Goal: Information Seeking & Learning: Learn about a topic

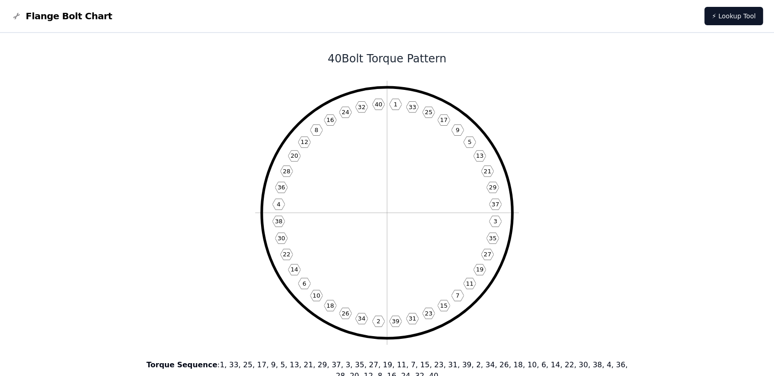
click at [18, 17] on img at bounding box center [16, 16] width 11 height 11
click at [33, 17] on span "Flange Bolt Chart" at bounding box center [69, 16] width 87 height 13
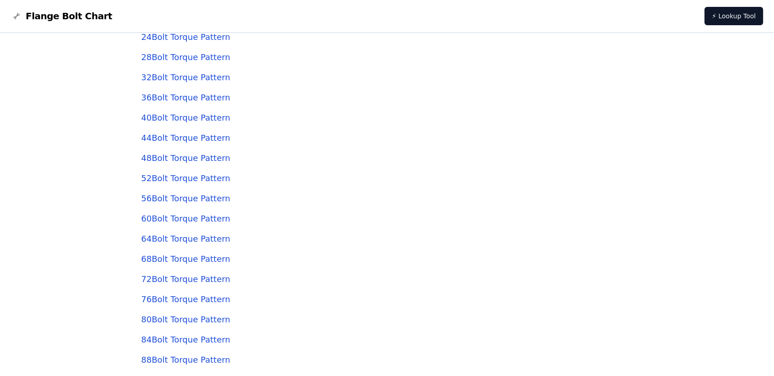
scroll to position [2697, 0]
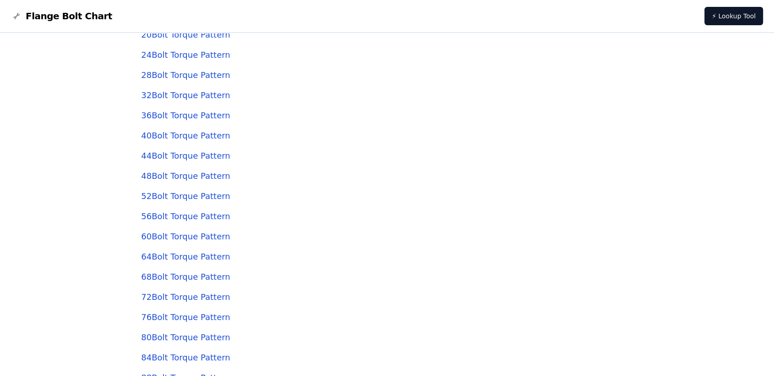
click at [203, 112] on link "36 Bolt Torque Pattern" at bounding box center [185, 115] width 89 height 10
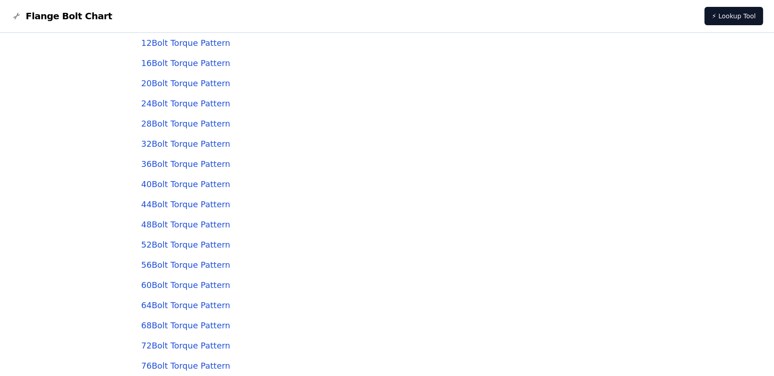
scroll to position [2646, 0]
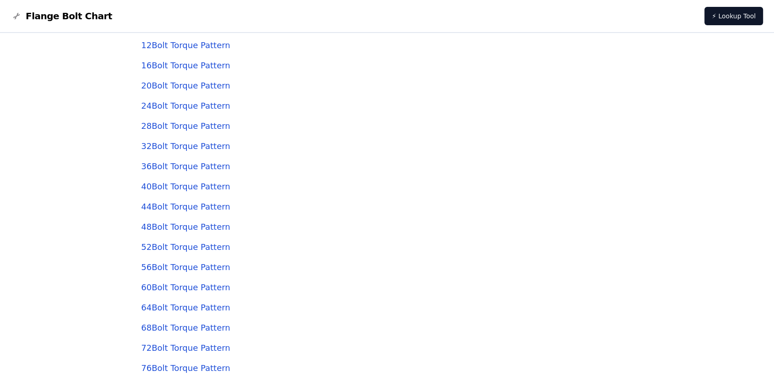
click at [182, 64] on link "16 Bolt Torque Pattern" at bounding box center [185, 65] width 89 height 10
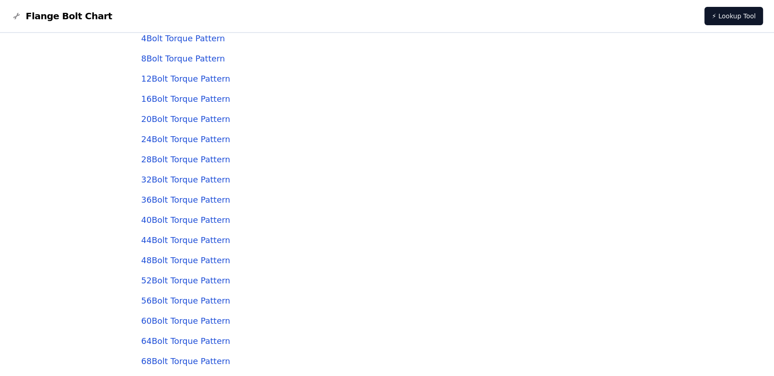
scroll to position [2595, 0]
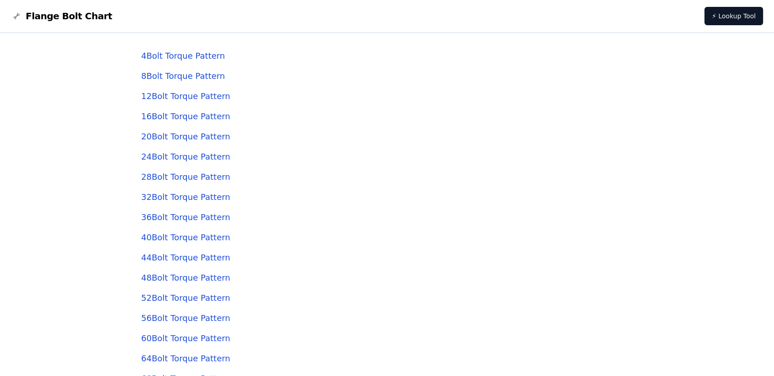
click at [188, 98] on link "12 Bolt Torque Pattern" at bounding box center [185, 96] width 89 height 10
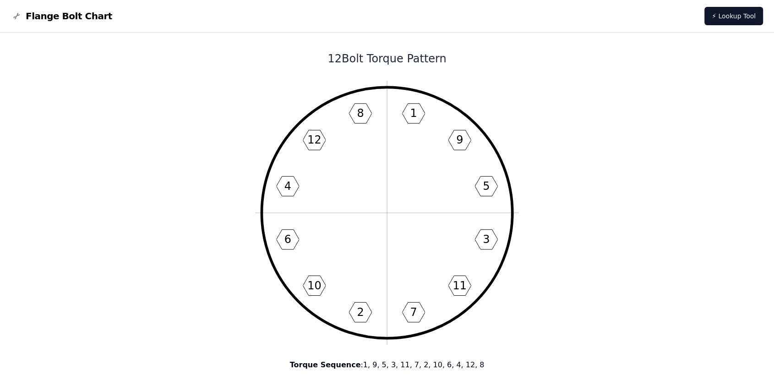
click at [121, 32] on nav "Flange Bolt Chart ⚡ Lookup Tool" at bounding box center [387, 16] width 774 height 33
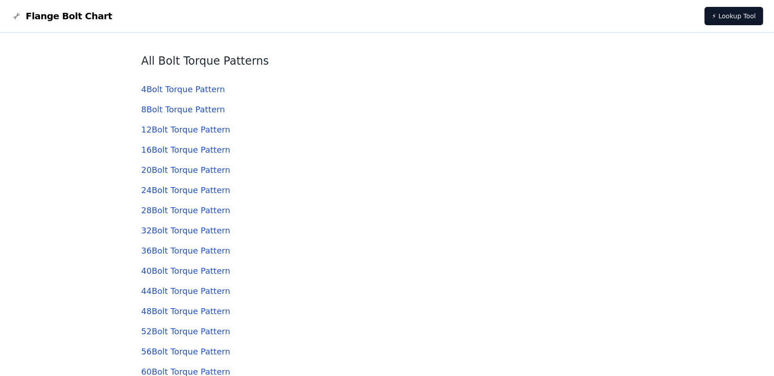
scroll to position [2544, 0]
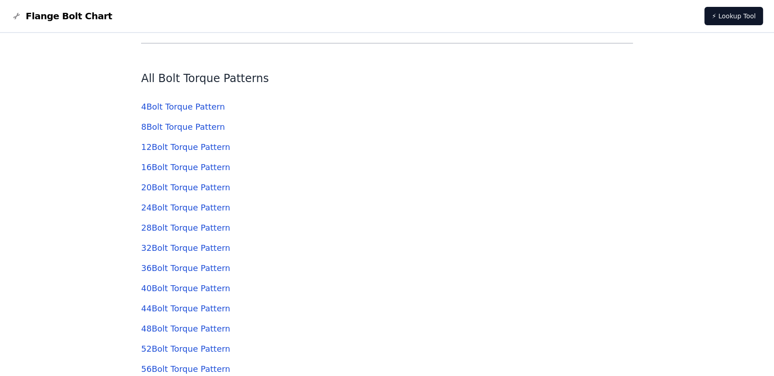
click at [190, 106] on link "4 Bolt Torque Pattern" at bounding box center [183, 107] width 84 height 10
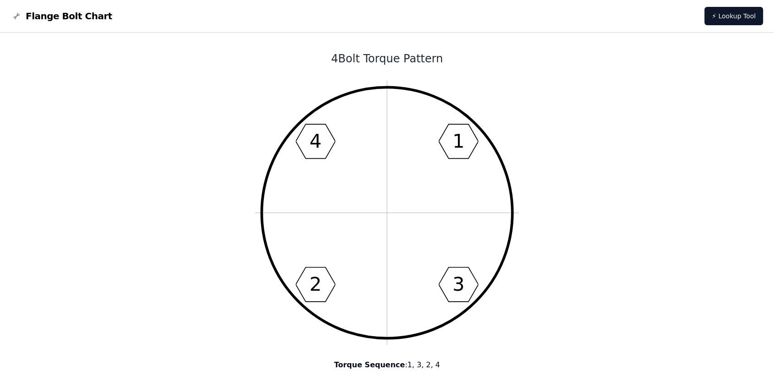
scroll to position [2544, 0]
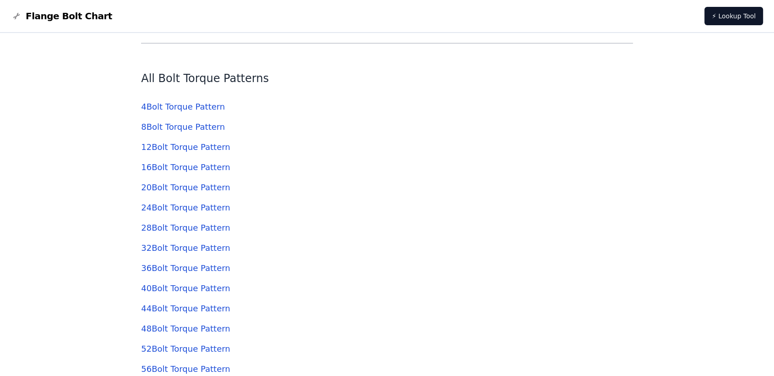
click at [192, 185] on link "20 Bolt Torque Pattern" at bounding box center [185, 187] width 89 height 10
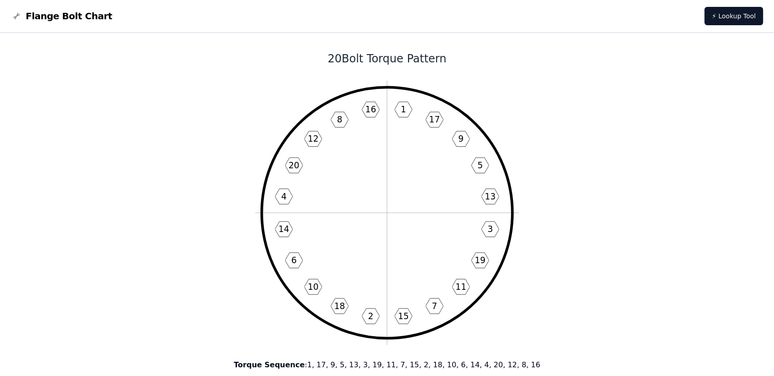
scroll to position [2544, 0]
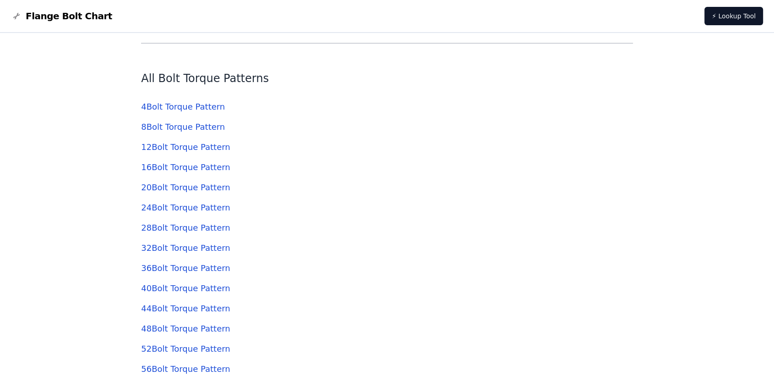
click at [183, 203] on link "24 Bolt Torque Pattern" at bounding box center [185, 207] width 89 height 10
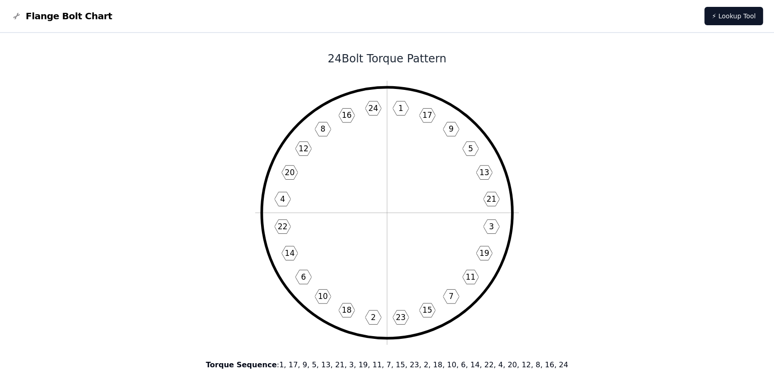
scroll to position [2544, 0]
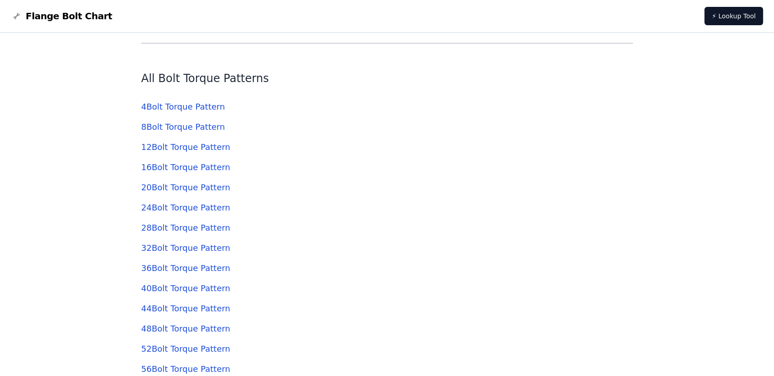
click at [193, 226] on link "28 Bolt Torque Pattern" at bounding box center [185, 228] width 89 height 10
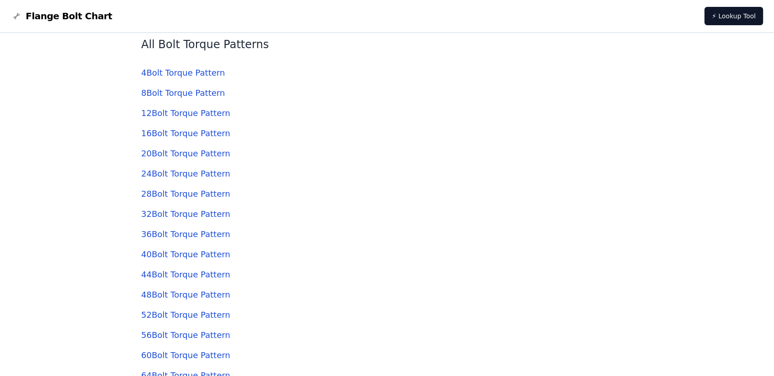
scroll to position [2595, 0]
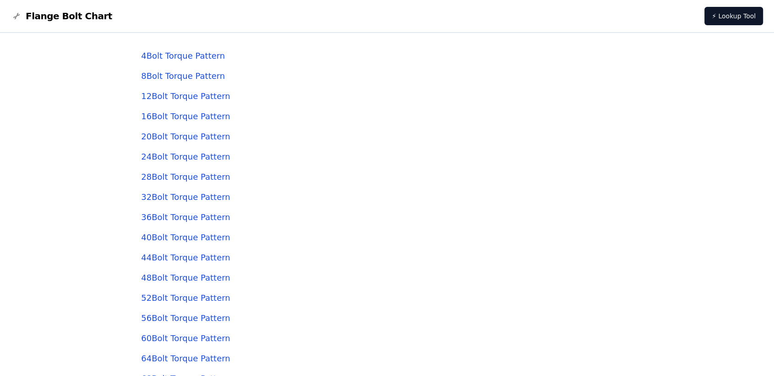
click at [191, 196] on link "32 Bolt Torque Pattern" at bounding box center [185, 197] width 89 height 10
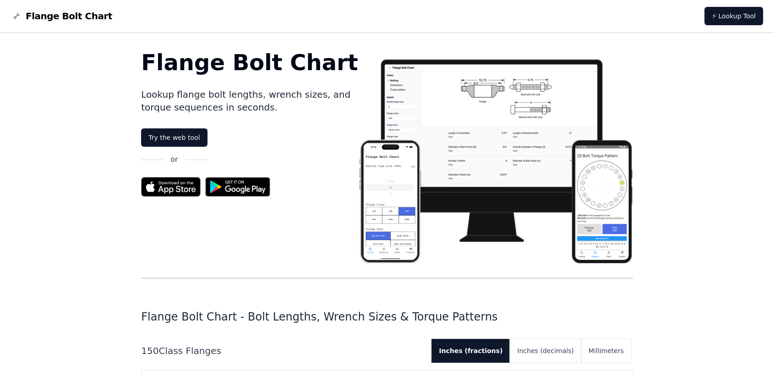
scroll to position [2595, 0]
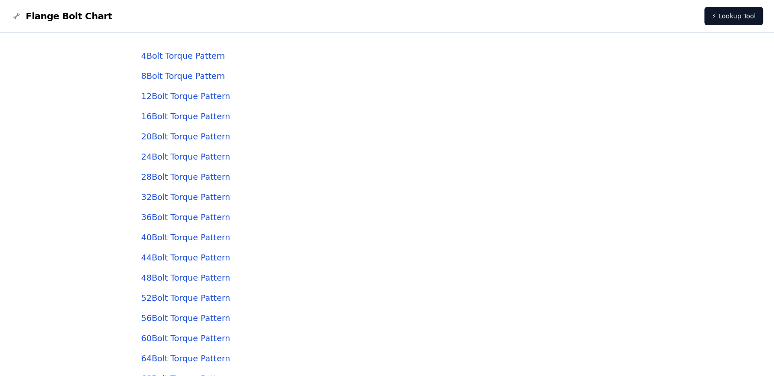
click at [154, 257] on link "44 Bolt Torque Pattern" at bounding box center [185, 257] width 89 height 10
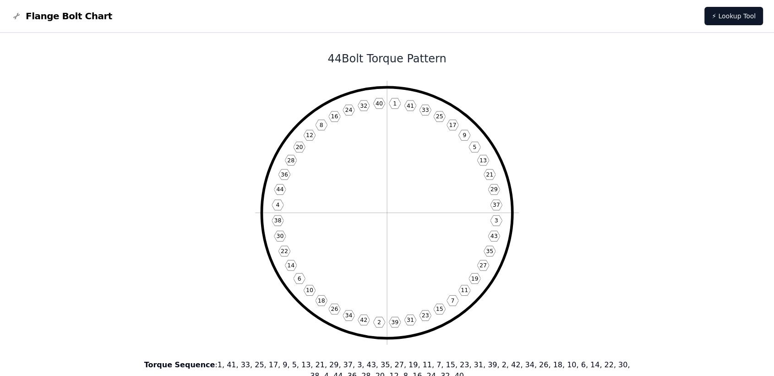
scroll to position [2595, 0]
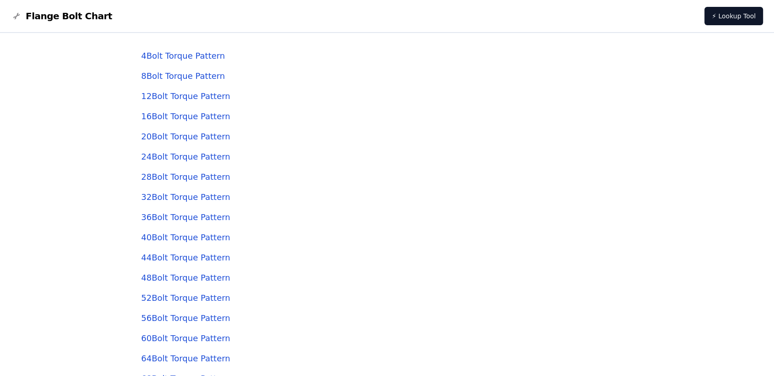
click at [161, 280] on link "48 Bolt Torque Pattern" at bounding box center [185, 278] width 89 height 10
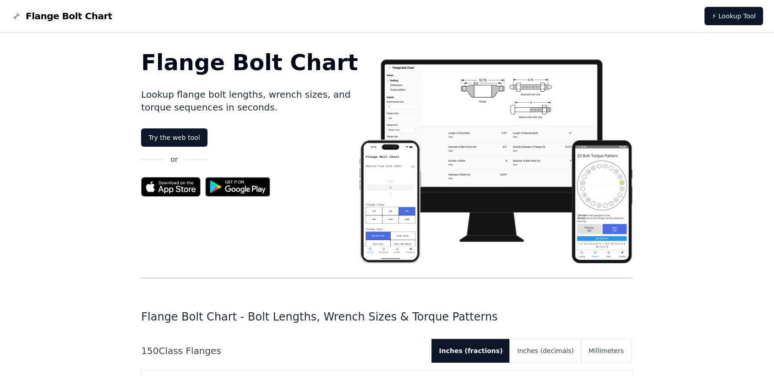
scroll to position [2595, 0]
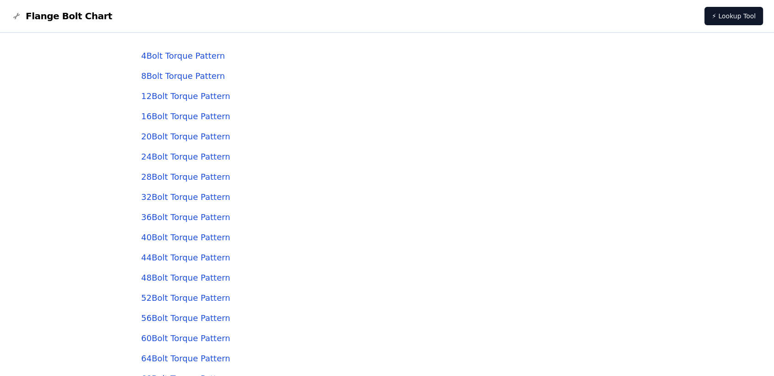
click at [172, 316] on link "56 Bolt Torque Pattern" at bounding box center [185, 318] width 89 height 10
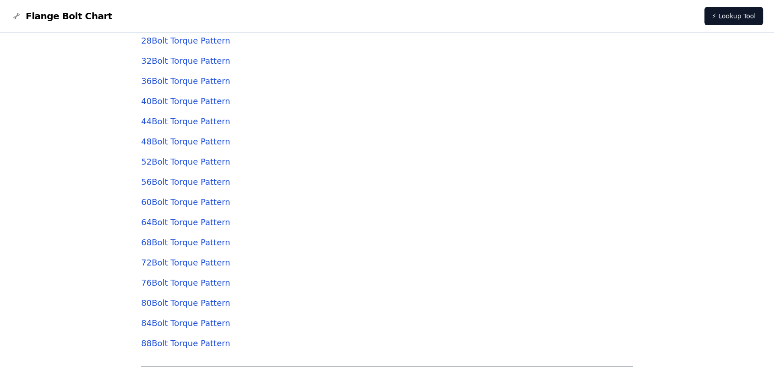
scroll to position [2748, 0]
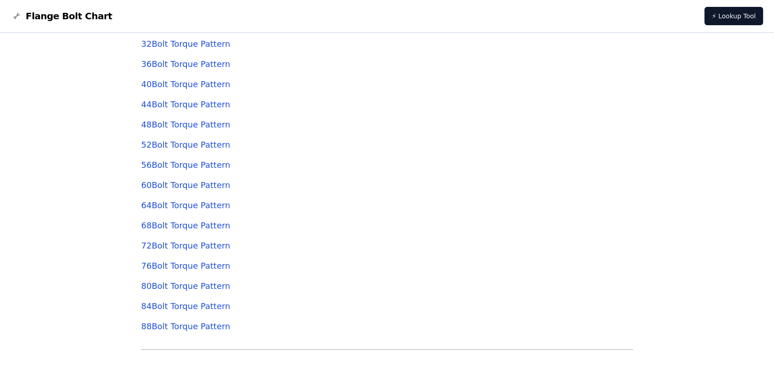
click at [166, 186] on link "60 Bolt Torque Pattern" at bounding box center [185, 185] width 89 height 10
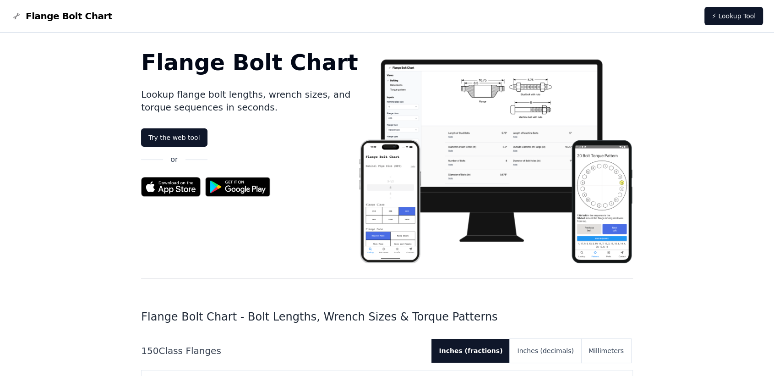
scroll to position [2748, 0]
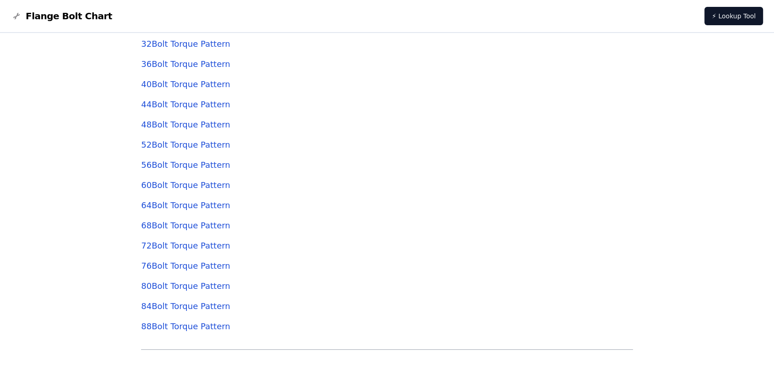
click at [190, 325] on link "88 Bolt Torque Pattern" at bounding box center [185, 326] width 89 height 10
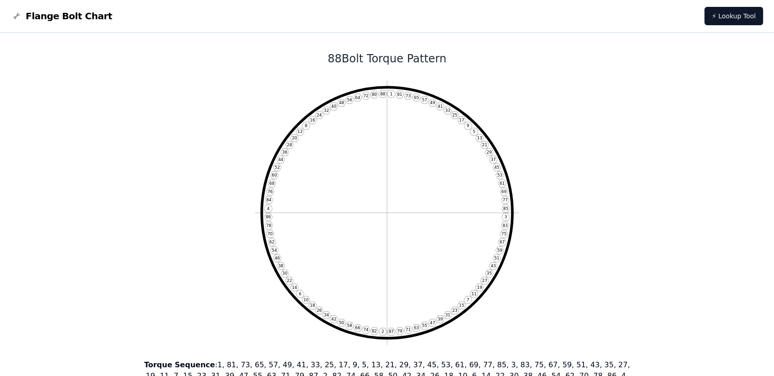
scroll to position [2748, 0]
